Goal: Task Accomplishment & Management: Manage account settings

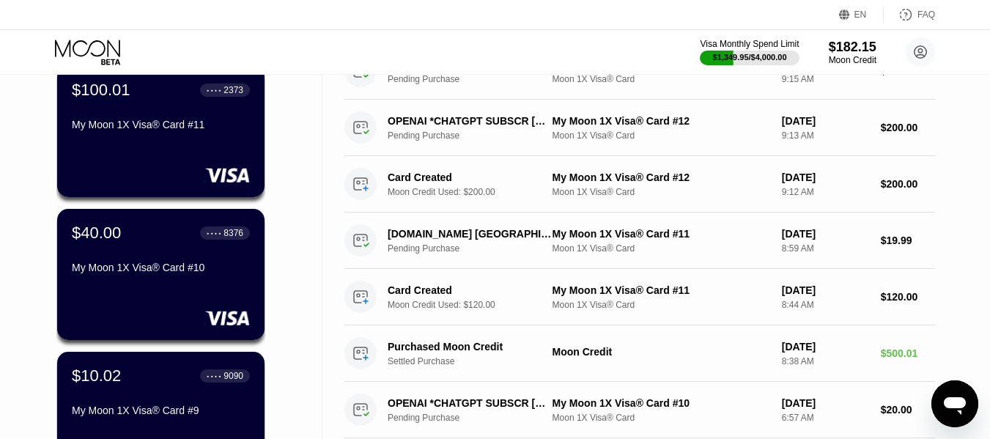
scroll to position [147, 0]
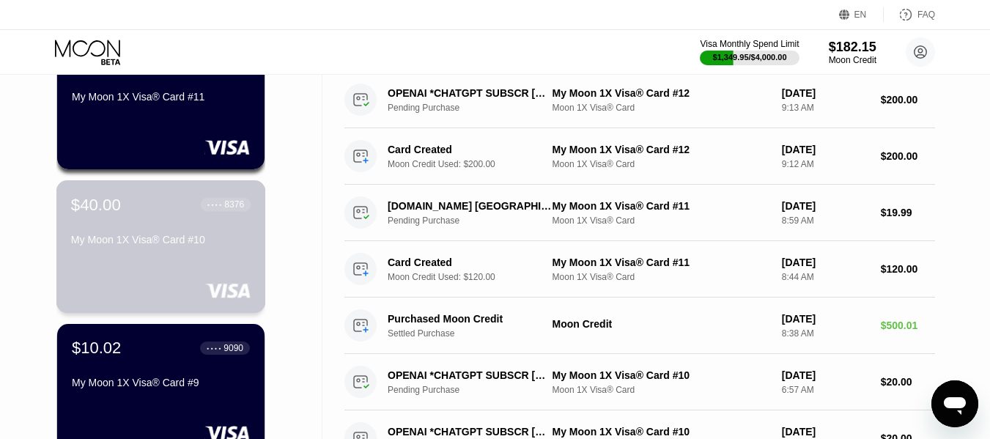
click at [138, 264] on div "$40.00 ● ● ● ● 8376 My Moon 1X Visa® Card #10" at bounding box center [161, 246] width 210 height 133
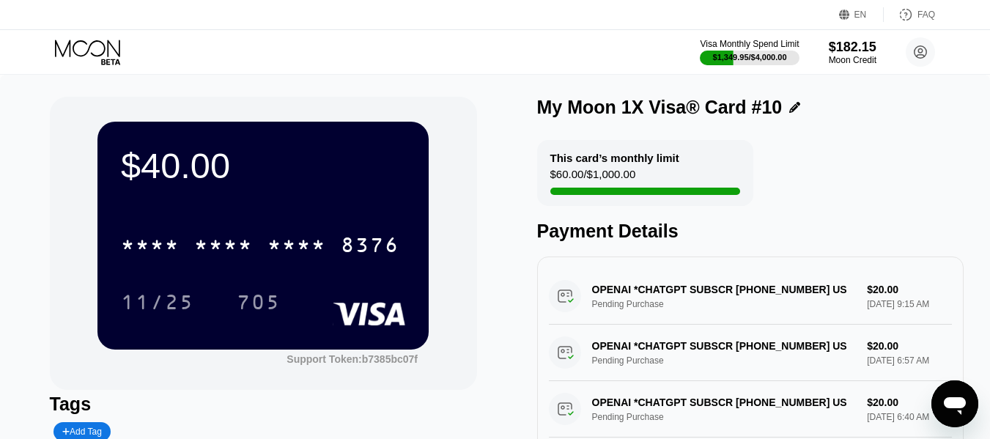
click at [276, 243] on div "* * * *" at bounding box center [296, 246] width 59 height 23
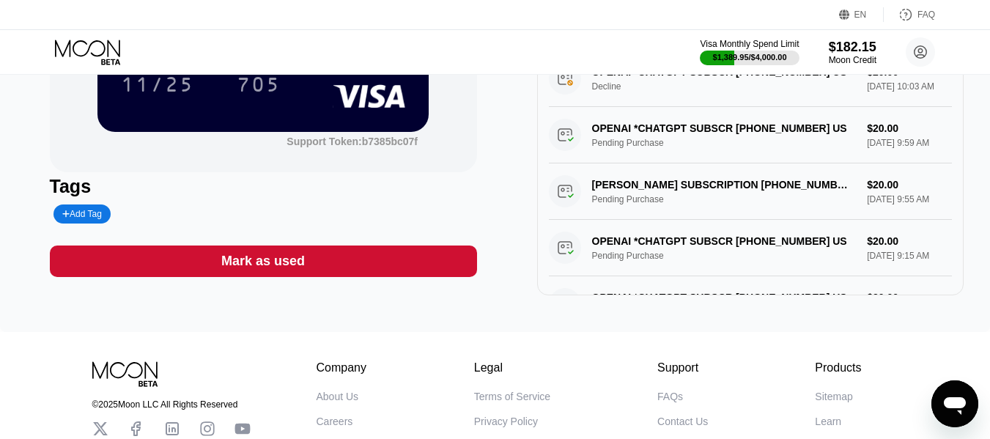
scroll to position [220, 0]
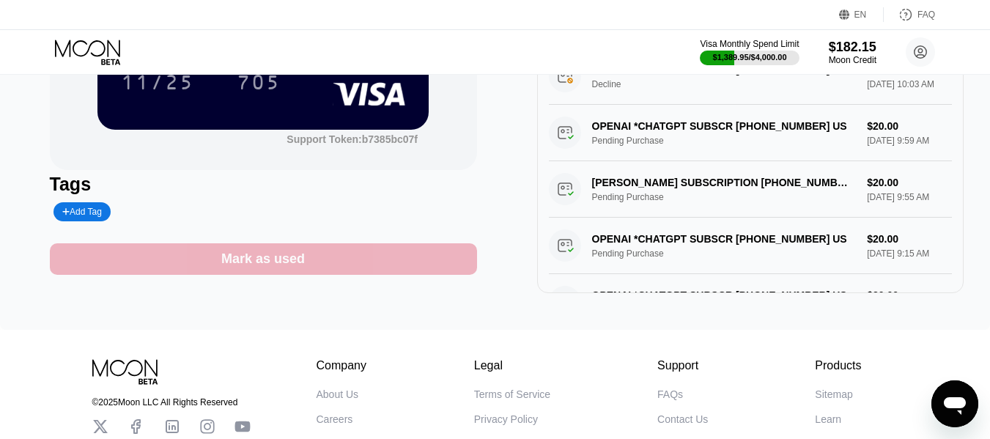
click at [325, 270] on div "Mark as used" at bounding box center [263, 259] width 427 height 32
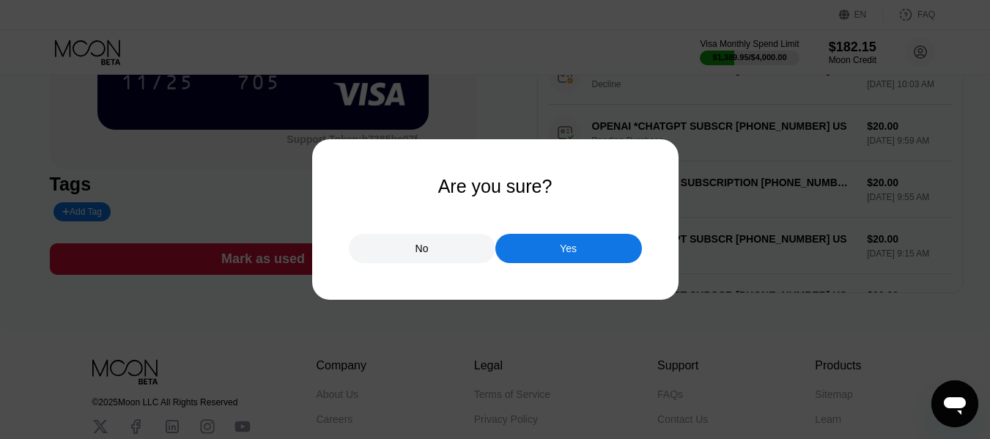
click at [523, 249] on div "Yes" at bounding box center [568, 248] width 147 height 29
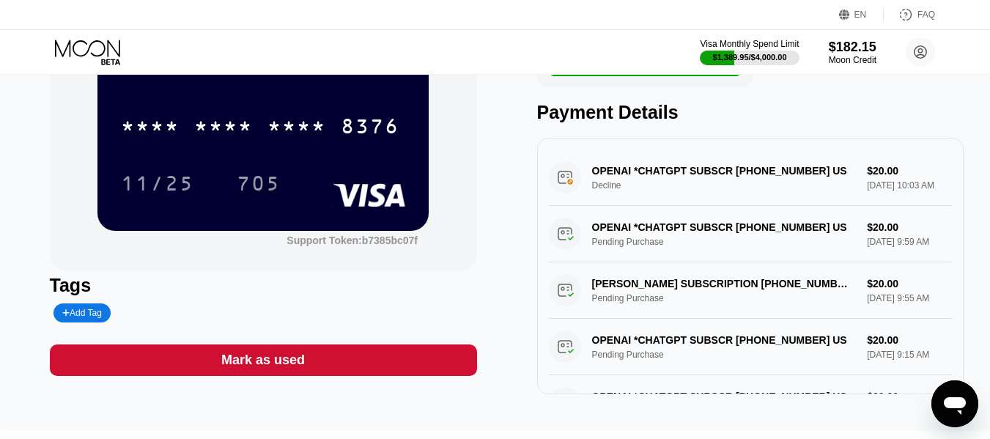
scroll to position [0, 0]
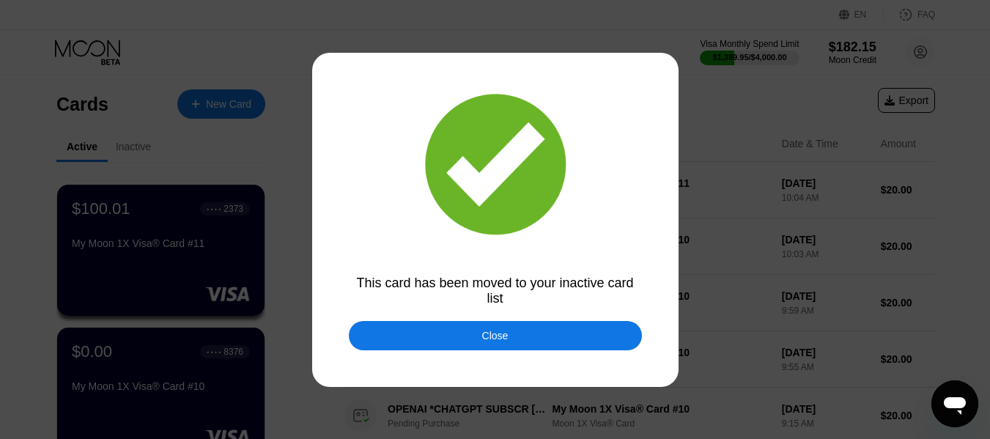
click at [500, 325] on div "Close" at bounding box center [495, 335] width 293 height 29
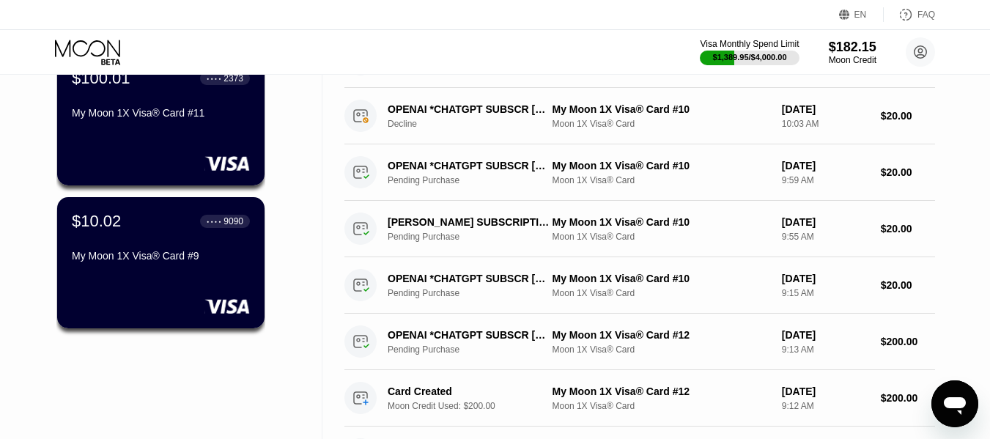
scroll to position [73, 0]
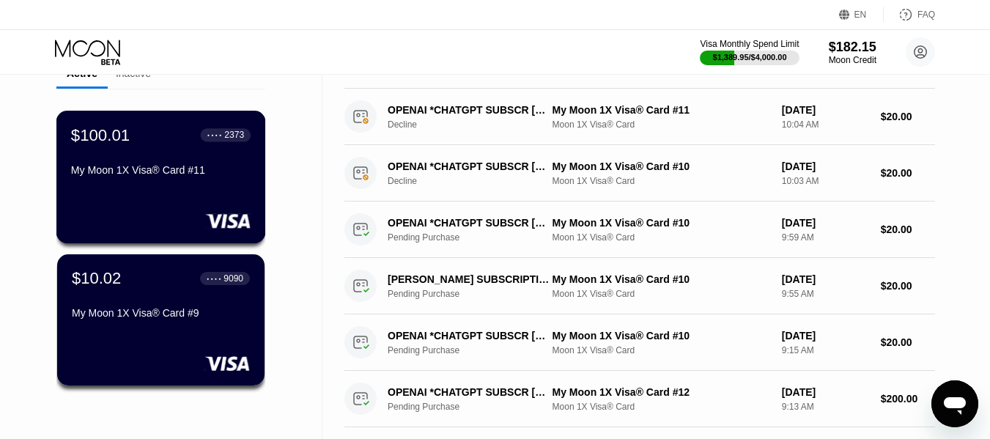
click at [114, 158] on div "$100.01 ● ● ● ● 2373 My Moon 1X Visa® Card #11" at bounding box center [161, 153] width 180 height 56
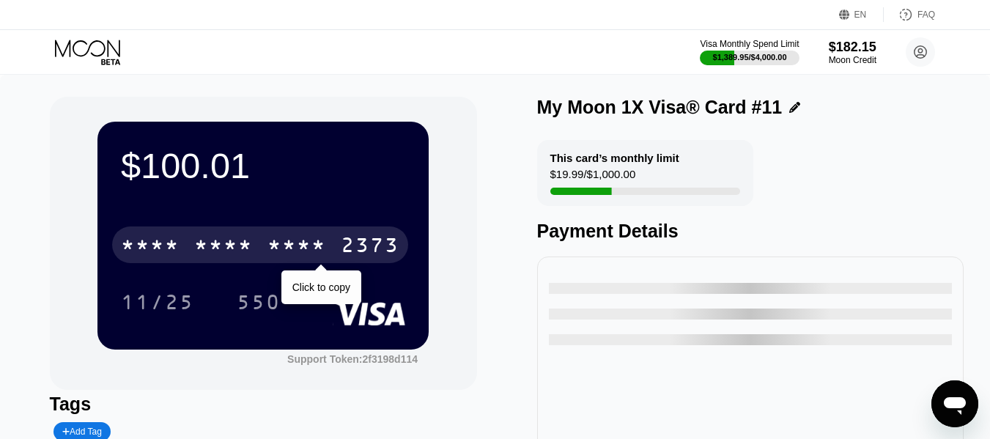
click at [289, 245] on div "* * * *" at bounding box center [296, 246] width 59 height 23
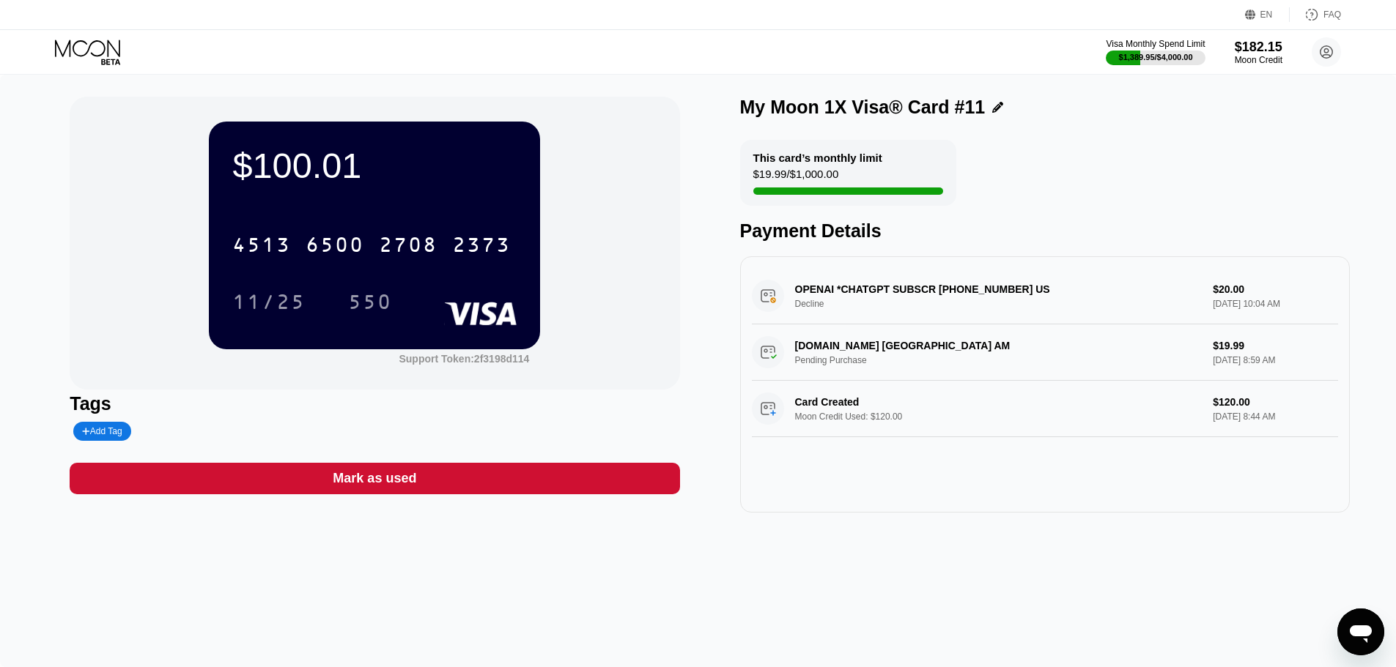
click at [76, 53] on icon at bounding box center [87, 48] width 65 height 17
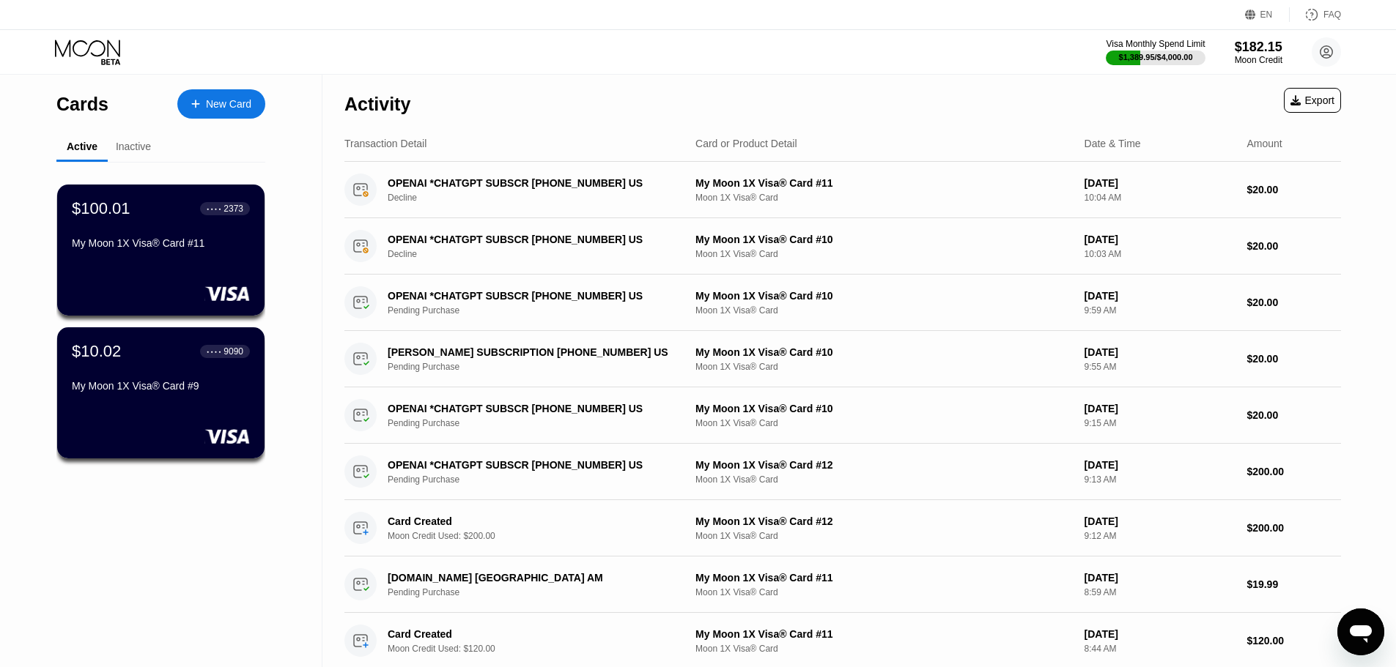
drag, startPoint x: 122, startPoint y: 62, endPoint x: 100, endPoint y: 57, distance: 22.4
click at [113, 62] on icon at bounding box center [89, 53] width 68 height 26
click at [100, 57] on icon at bounding box center [89, 53] width 68 height 26
click at [90, 227] on div "$100.01 ● ● ● ● 2373 My Moon 1X Visa® Card #11" at bounding box center [161, 227] width 180 height 56
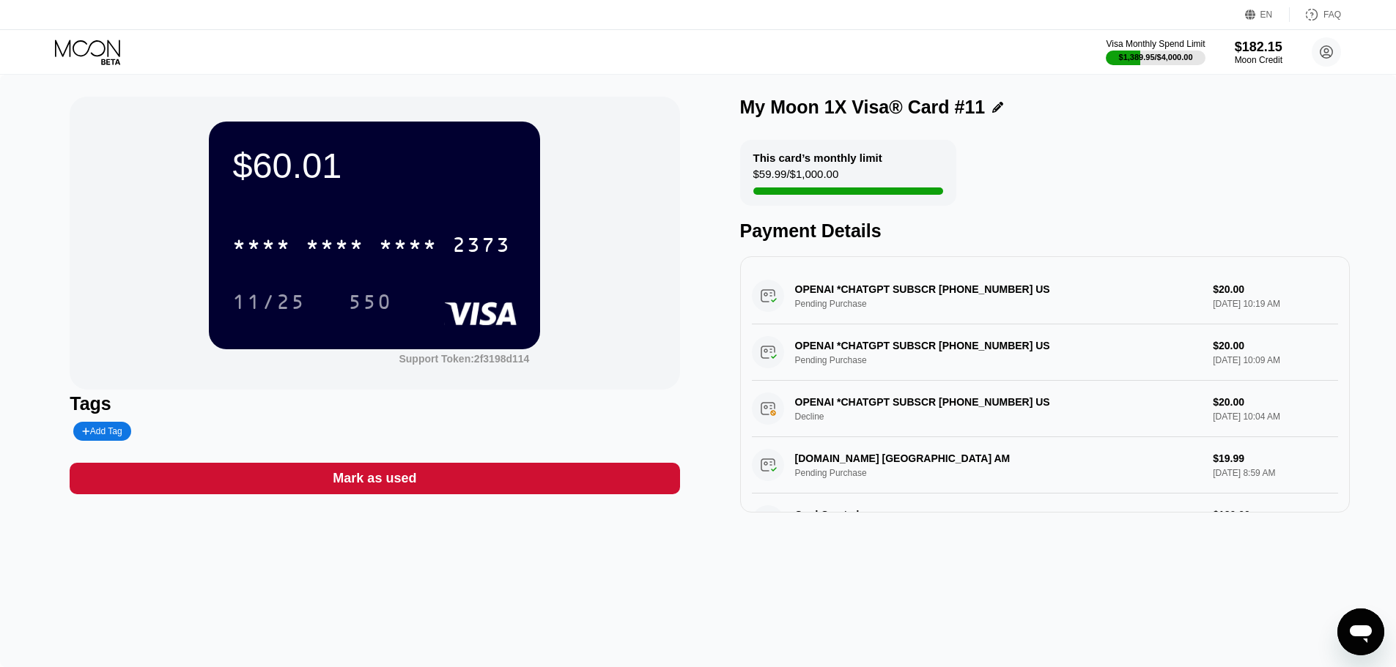
click at [97, 51] on icon at bounding box center [89, 53] width 68 height 26
